Goal: Information Seeking & Learning: Compare options

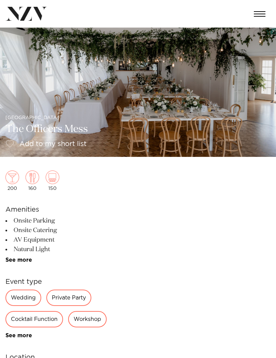
click at [29, 18] on img at bounding box center [26, 14] width 42 height 14
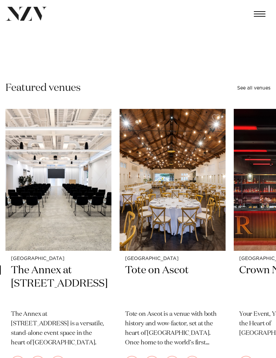
scroll to position [98, 0]
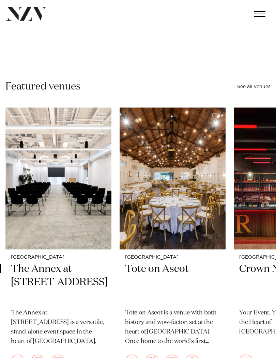
click at [192, 178] on img "4 / 48" at bounding box center [173, 179] width 106 height 142
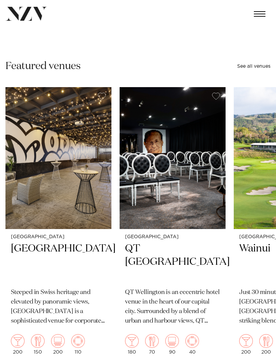
scroll to position [117, 0]
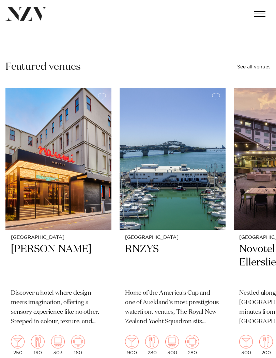
click at [260, 14] on span "button" at bounding box center [260, 14] width 12 height 1
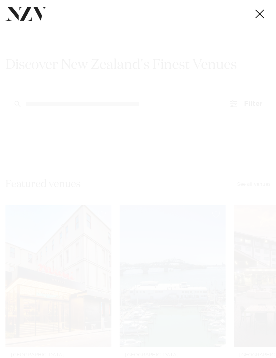
scroll to position [0, 0]
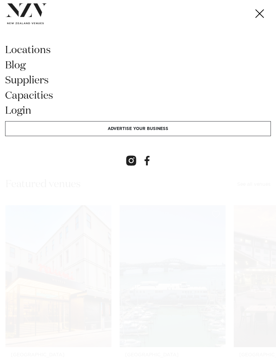
click at [258, 12] on span "button" at bounding box center [259, 14] width 9 height 9
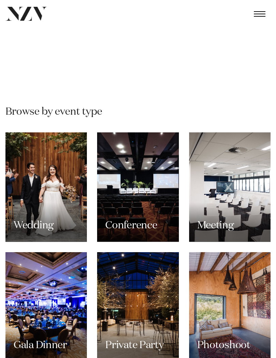
scroll to position [513, 0]
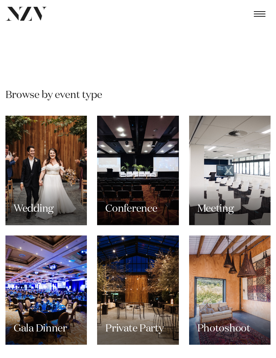
click at [34, 176] on div "Wedding" at bounding box center [45, 170] width 81 height 109
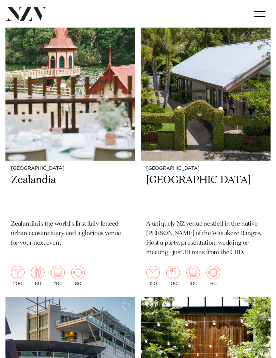
scroll to position [1145, 0]
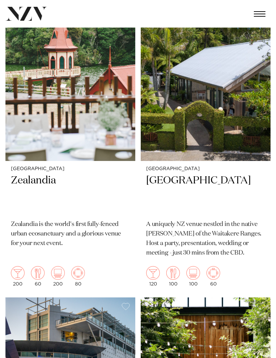
click at [166, 175] on h2 "Tui Hills" at bounding box center [205, 194] width 119 height 40
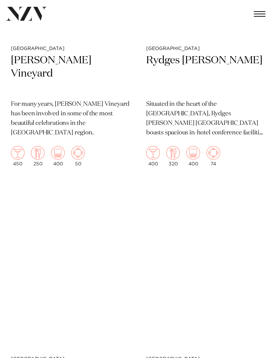
scroll to position [5899, 0]
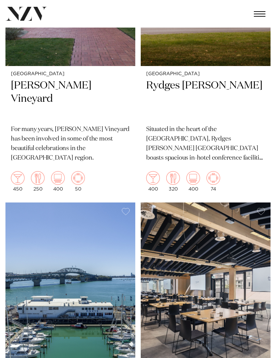
click at [256, 19] on button "button" at bounding box center [260, 14] width 22 height 16
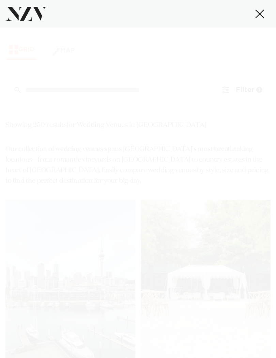
scroll to position [0, 0]
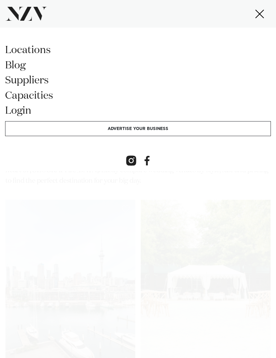
click at [32, 96] on link "Capacities" at bounding box center [138, 98] width 266 height 15
click at [30, 155] on div at bounding box center [138, 152] width 266 height 32
click at [257, 14] on span "button" at bounding box center [260, 13] width 12 height 5
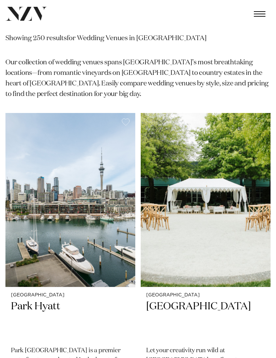
scroll to position [45, 0]
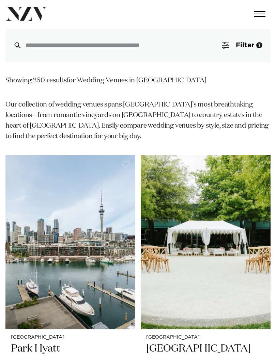
click at [247, 44] on span "Filter" at bounding box center [245, 45] width 18 height 7
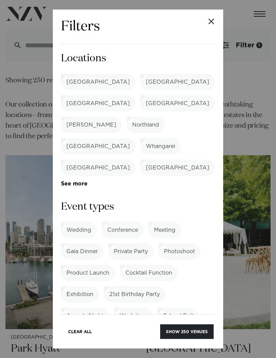
click at [82, 83] on label "[GEOGRAPHIC_DATA]" at bounding box center [98, 82] width 74 height 16
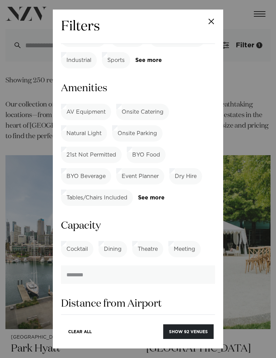
scroll to position [459, 0]
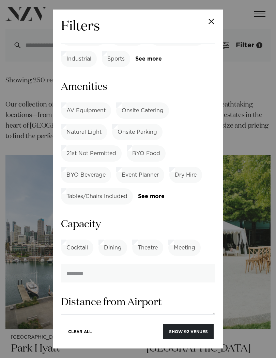
click at [111, 240] on label "Dining" at bounding box center [112, 248] width 29 height 16
click at [136, 264] on input "number" at bounding box center [138, 273] width 154 height 18
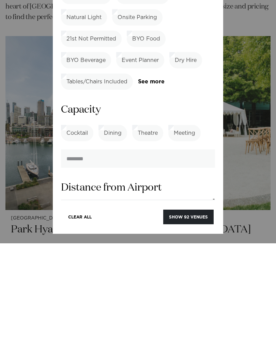
type input "**"
click at [199, 325] on button "Show 80 venues" at bounding box center [187, 332] width 51 height 15
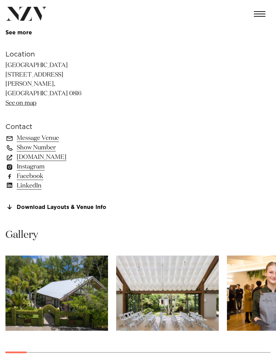
scroll to position [318, 0]
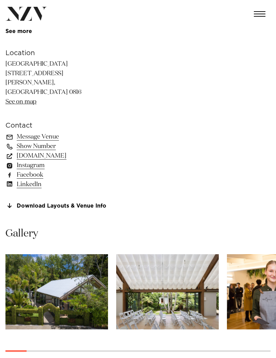
click at [46, 203] on link "Download Layouts & Venue Info" at bounding box center [60, 206] width 111 height 6
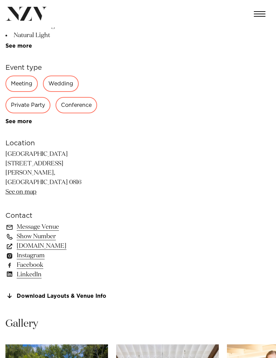
scroll to position [227, 0]
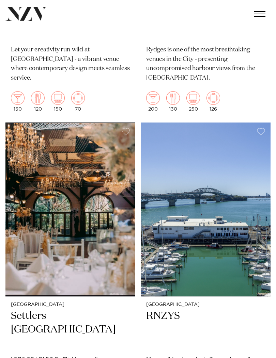
scroll to position [1309, 0]
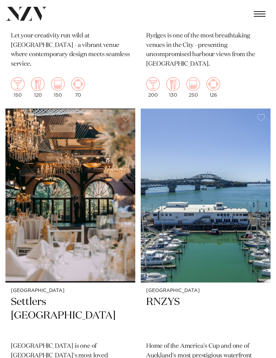
click at [225, 187] on img at bounding box center [206, 196] width 130 height 174
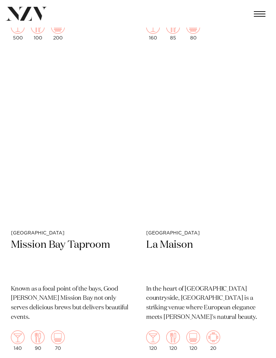
scroll to position [5389, 0]
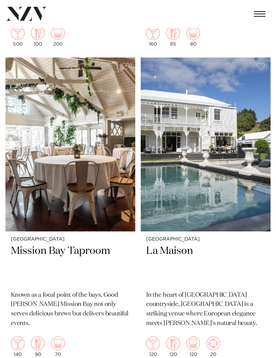
click at [25, 159] on img at bounding box center [70, 145] width 130 height 174
click at [207, 167] on img at bounding box center [206, 145] width 130 height 174
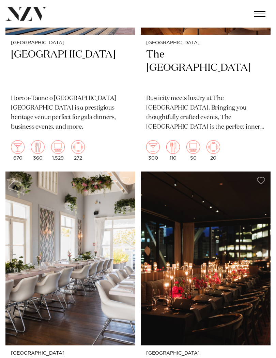
scroll to position [6238, 0]
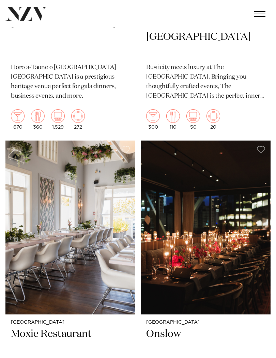
click at [166, 328] on h2 "Onslow" at bounding box center [205, 348] width 119 height 40
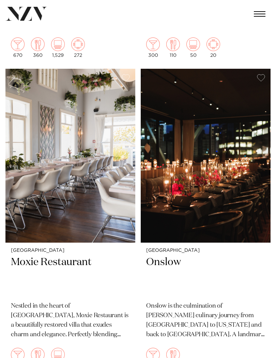
scroll to position [6324, 0]
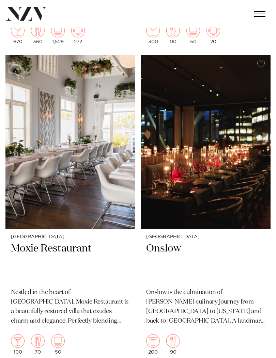
click at [28, 242] on h2 "Moxie Restaurant" at bounding box center [70, 262] width 119 height 40
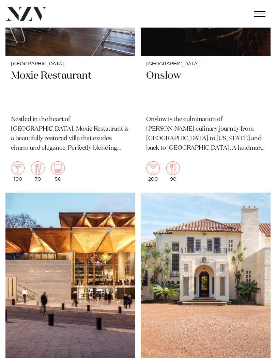
scroll to position [6501, 0]
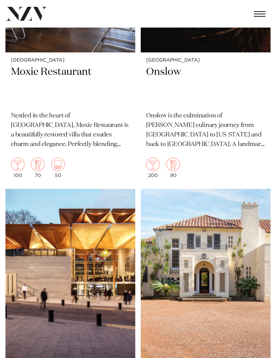
click at [176, 231] on img at bounding box center [206, 276] width 130 height 174
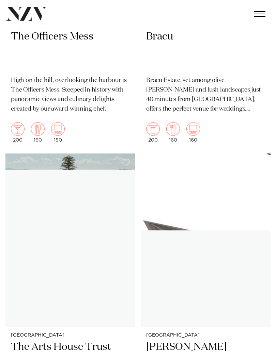
scroll to position [7784, 0]
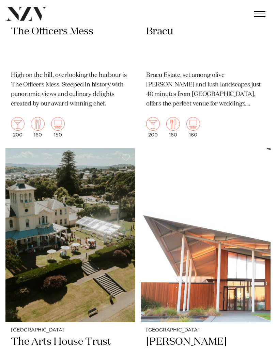
click at [42, 336] on h2 "The Arts House Trust" at bounding box center [70, 356] width 119 height 40
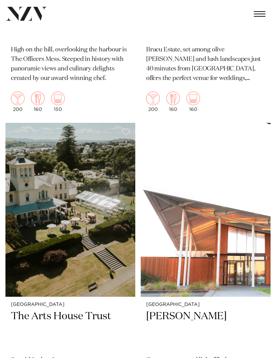
scroll to position [7811, 0]
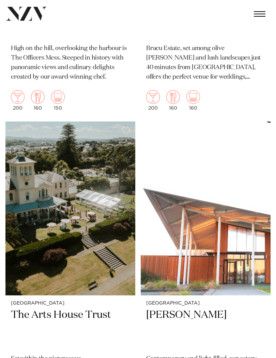
click at [162, 309] on h2 "Percy" at bounding box center [205, 329] width 119 height 40
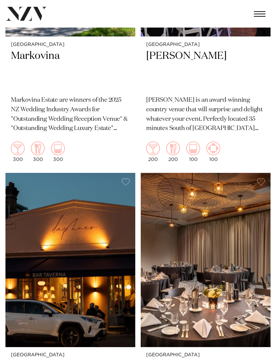
scroll to position [9002, 0]
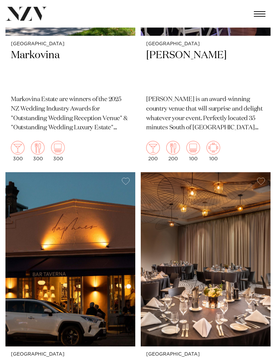
click at [39, 243] on img at bounding box center [70, 259] width 130 height 174
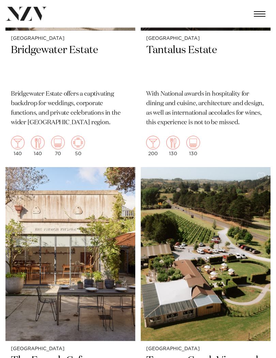
scroll to position [9945, 0]
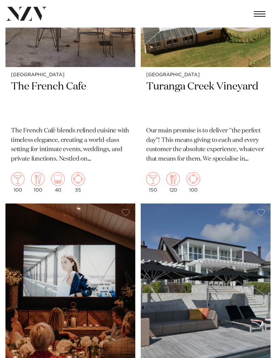
scroll to position [10214, 0]
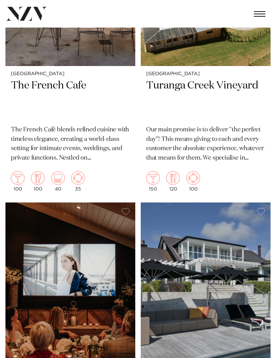
click at [103, 237] on img at bounding box center [70, 290] width 130 height 174
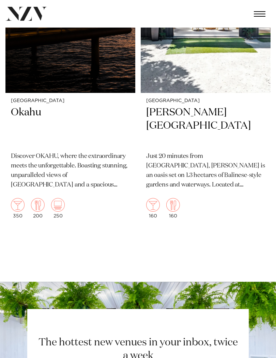
scroll to position [12362, 0]
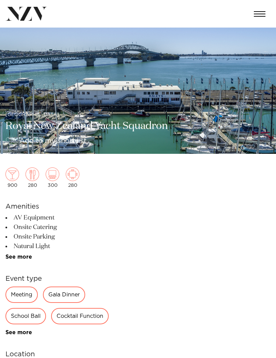
scroll to position [6, 0]
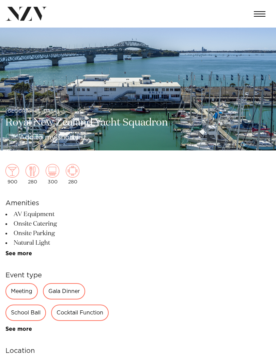
click at [25, 331] on link "See more" at bounding box center [31, 329] width 53 height 5
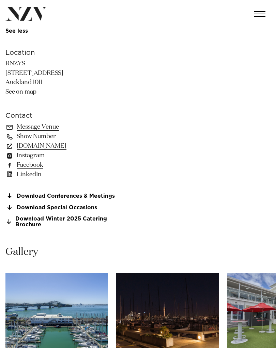
scroll to position [428, 0]
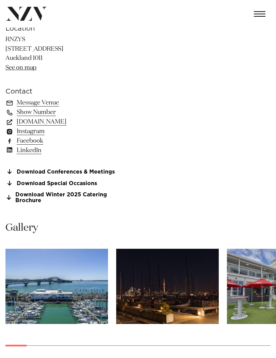
click at [32, 181] on link "Download Special Occasions" at bounding box center [60, 183] width 111 height 6
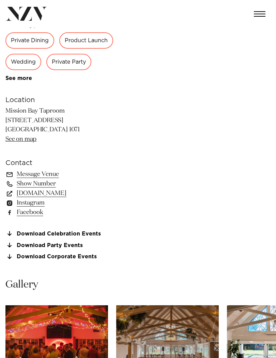
scroll to position [271, 0]
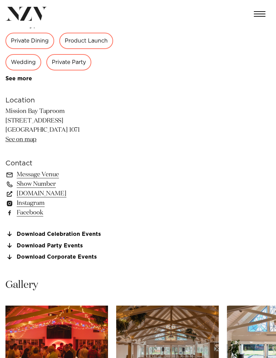
click at [34, 233] on link "Download Celebration Events" at bounding box center [60, 234] width 111 height 6
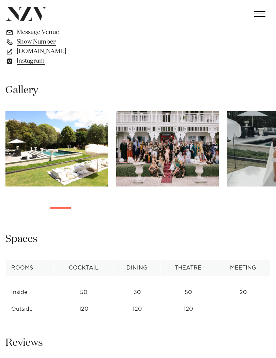
scroll to position [395, 0]
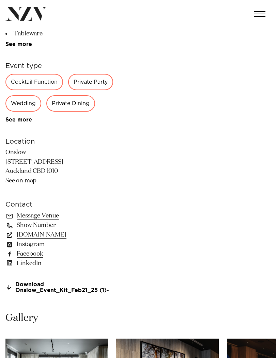
scroll to position [236, 0]
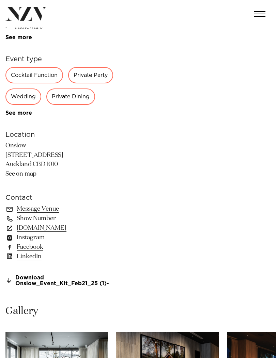
click at [32, 278] on link "Download Onslow_Event_Kit_Feb21_25 (1)-" at bounding box center [60, 281] width 111 height 12
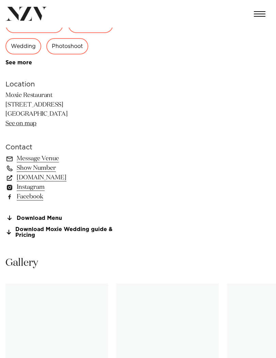
scroll to position [287, 0]
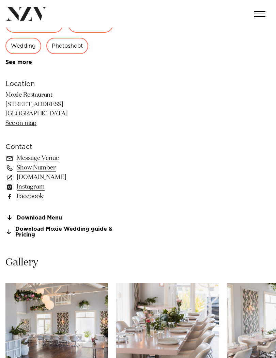
click at [30, 229] on link "Download Moxie Wedding guide & Pricing" at bounding box center [60, 232] width 111 height 12
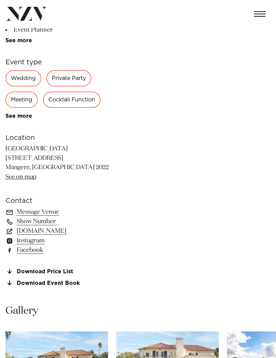
scroll to position [236, 0]
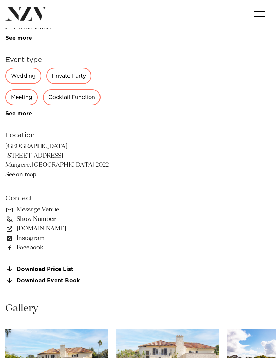
click at [37, 268] on link "Download Price List" at bounding box center [60, 269] width 111 height 6
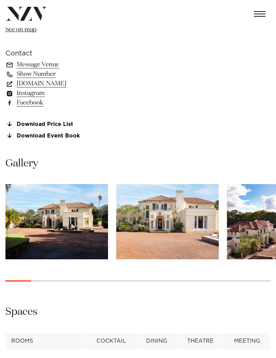
scroll to position [390, 0]
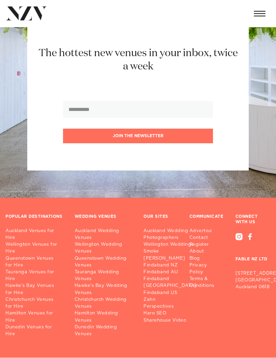
scroll to position [1083, 0]
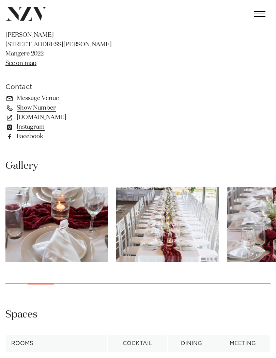
scroll to position [348, 0]
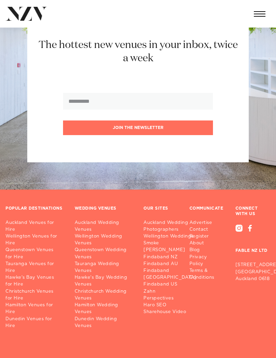
scroll to position [1012, 0]
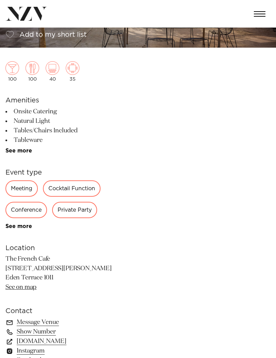
scroll to position [111, 0]
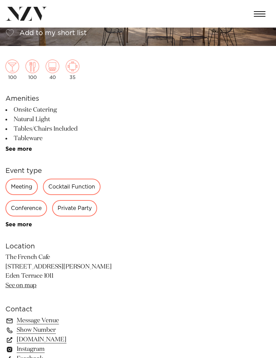
click at [18, 227] on link "See more" at bounding box center [31, 224] width 53 height 5
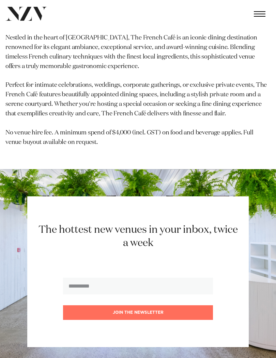
scroll to position [960, 0]
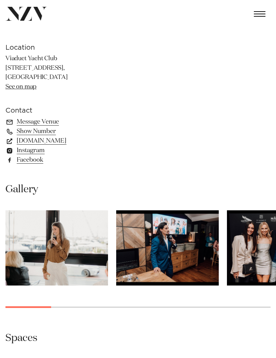
scroll to position [323, 0]
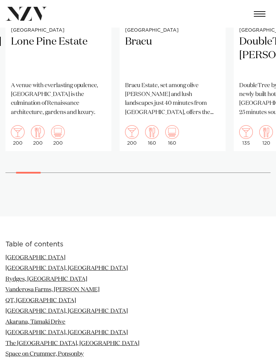
scroll to position [482, 0]
